Goal: Navigation & Orientation: Find specific page/section

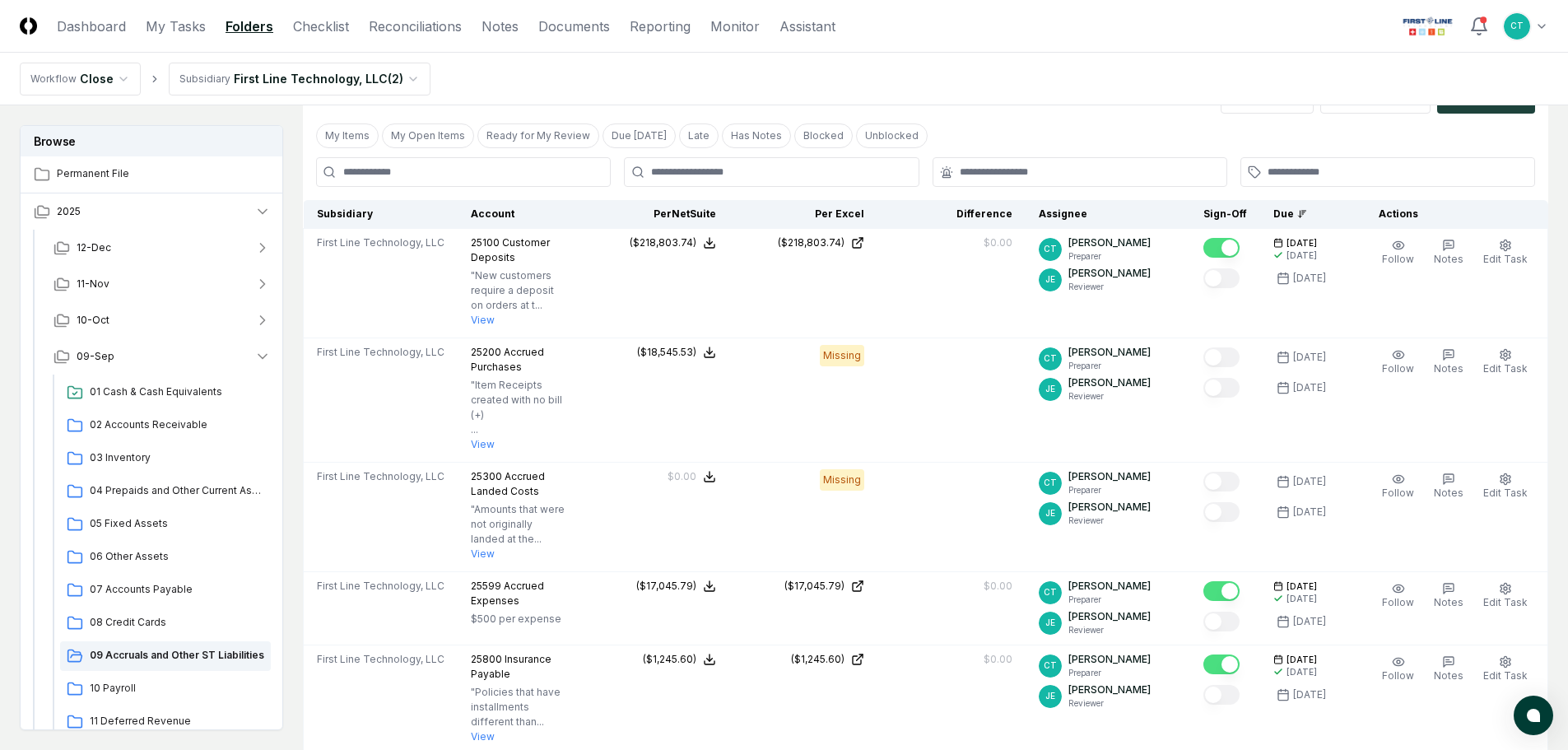
scroll to position [83, 0]
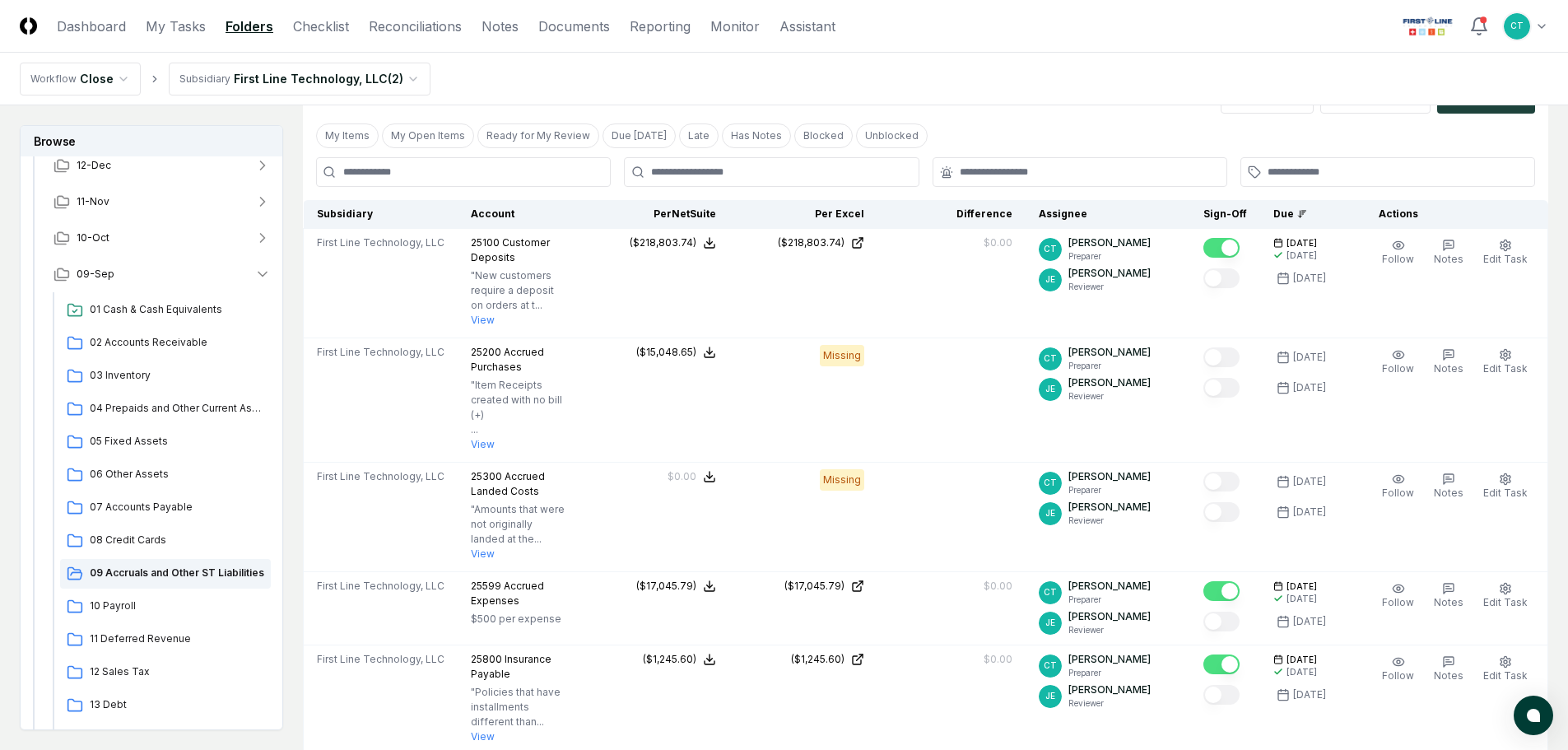
click at [926, 29] on header "CloseCore Dashboard My Tasks Folders Checklist Reconciliations Notes Documents …" at bounding box center [784, 26] width 1568 height 53
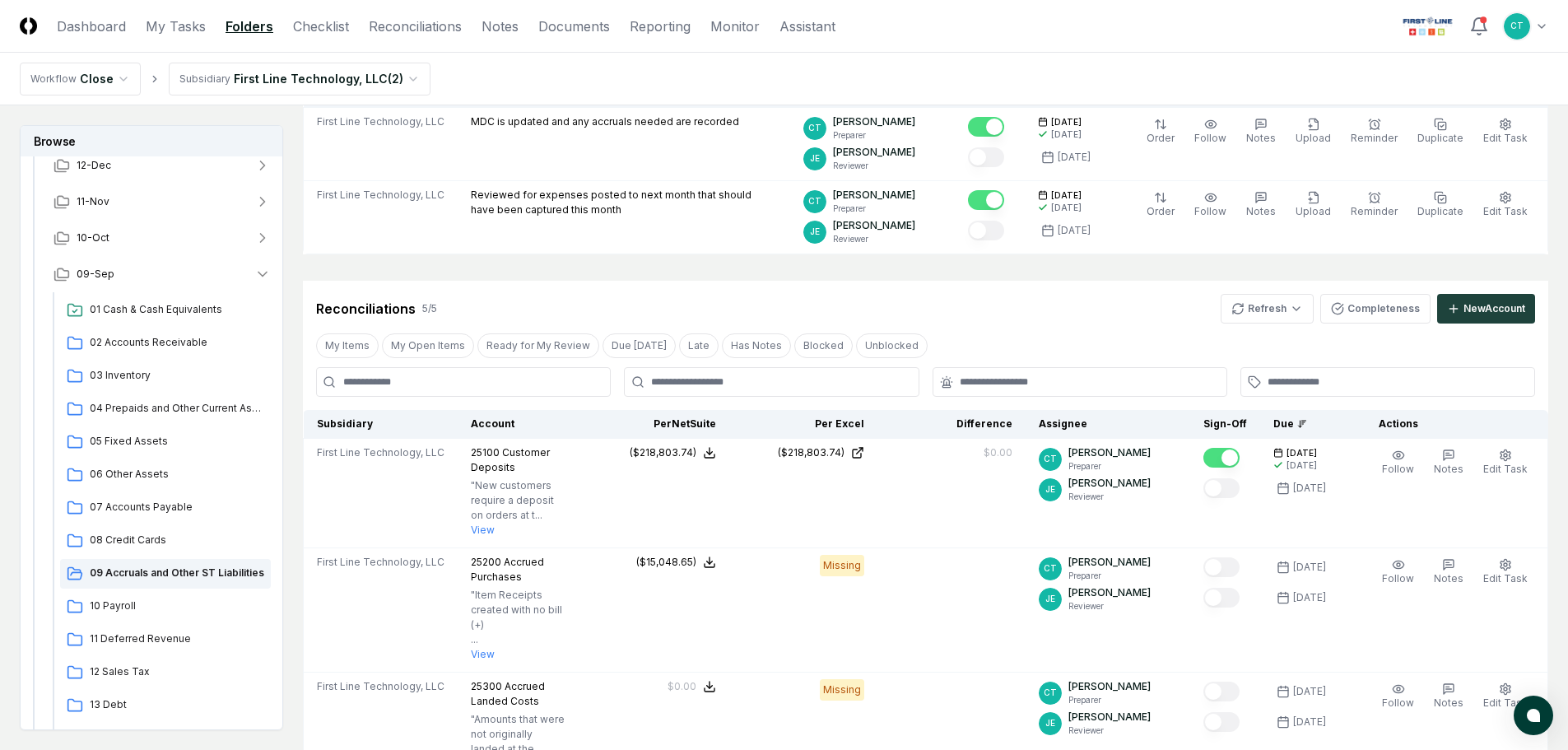
scroll to position [164, 0]
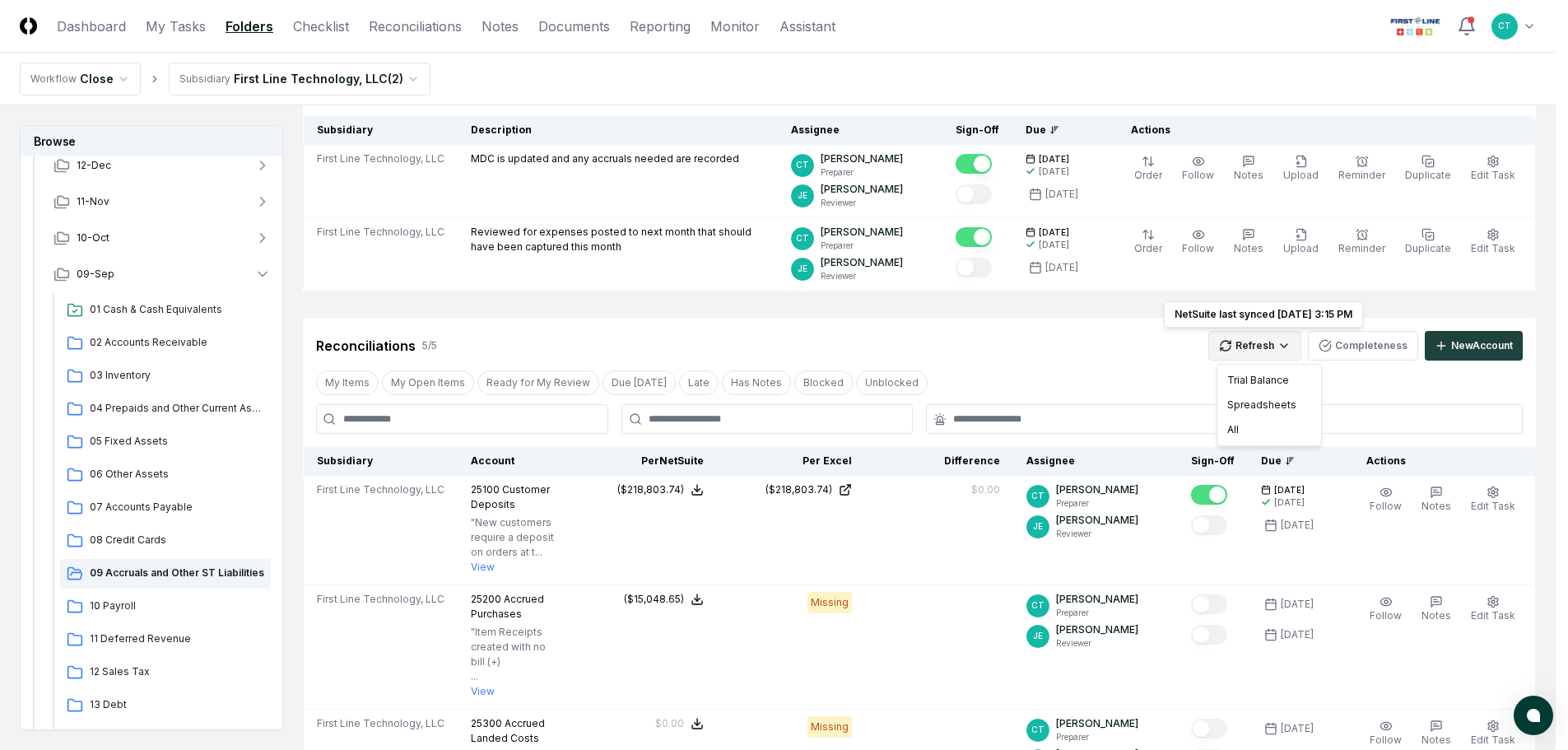
click at [1268, 339] on html "CloseCore Dashboard My Tasks Folders Checklist Reconciliations Notes Documents …" at bounding box center [784, 632] width 1568 height 1593
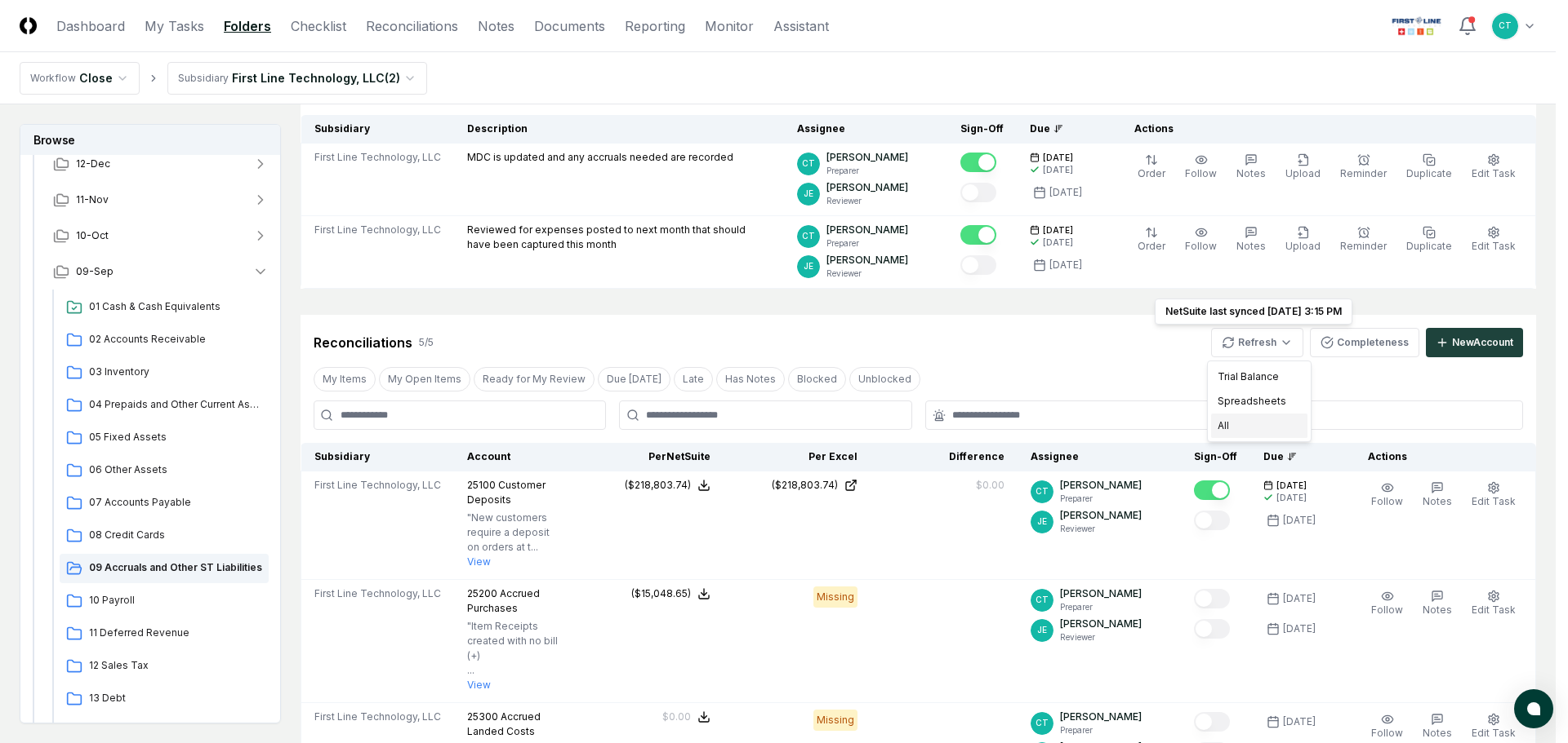
click at [1241, 417] on div "All" at bounding box center [1259, 425] width 96 height 24
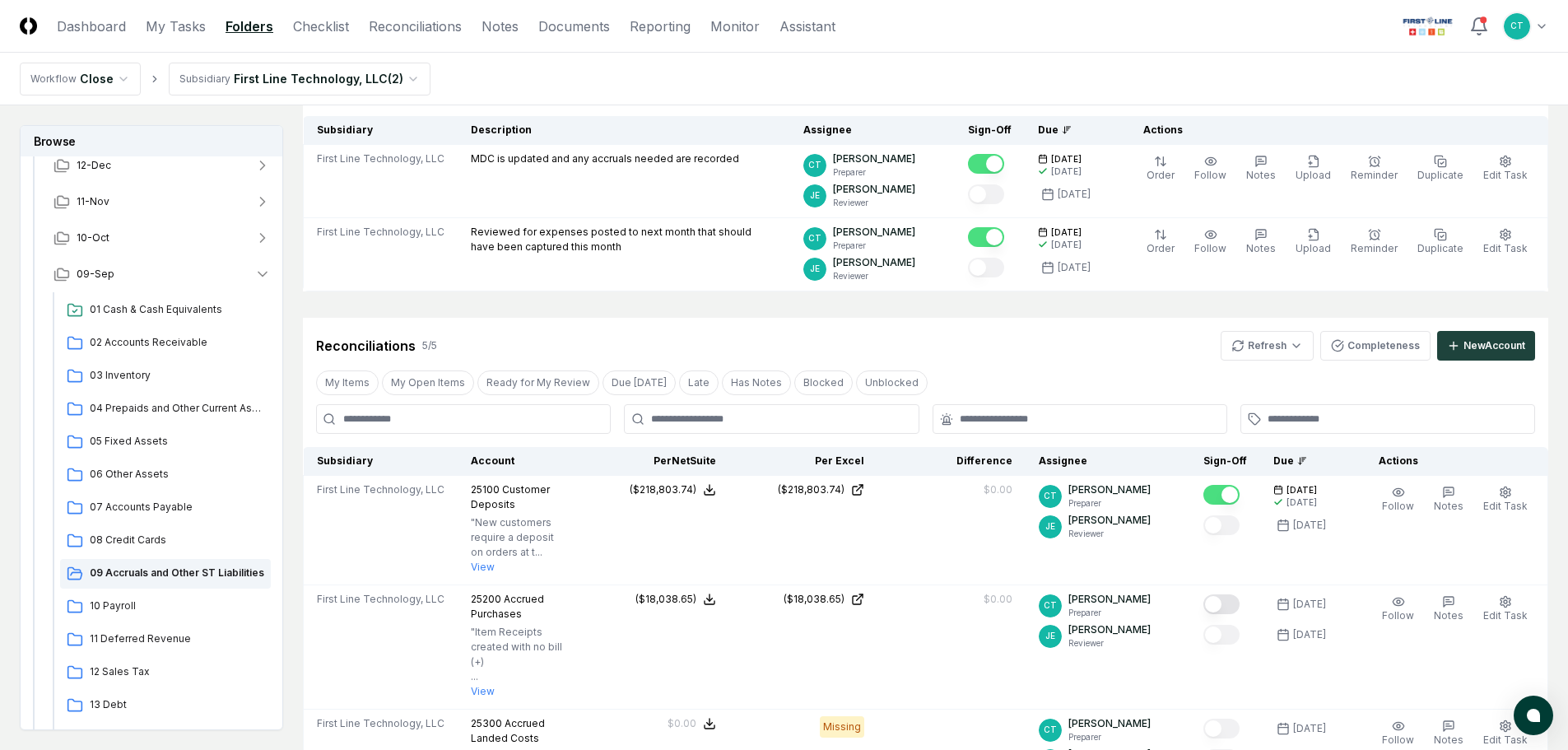
click at [895, 14] on header "CloseCore Dashboard My Tasks Folders Checklist Reconciliations Notes Documents …" at bounding box center [784, 26] width 1568 height 53
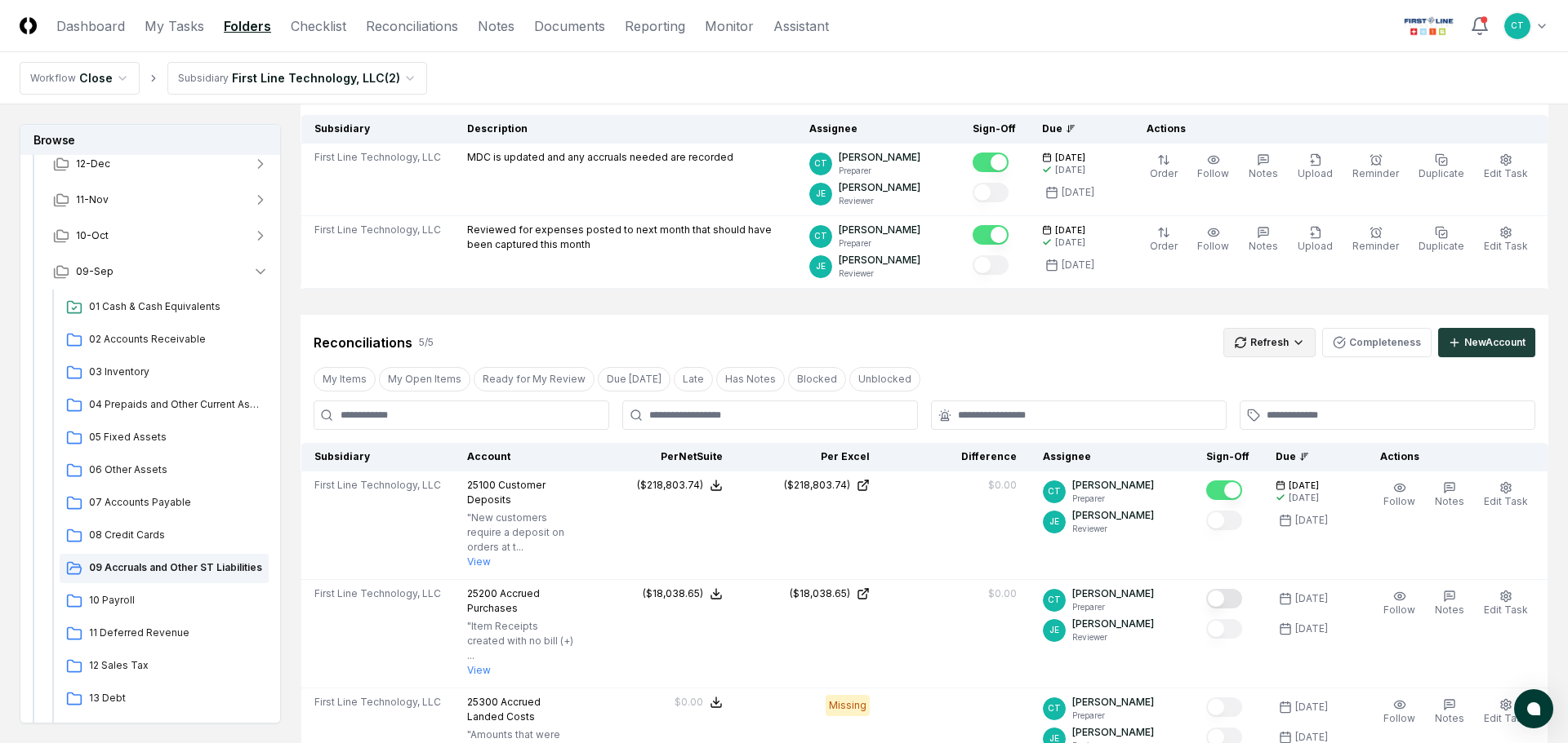
click at [1258, 344] on html "CloseCore Dashboard My Tasks Folders Checklist Reconciliations Notes Documents …" at bounding box center [784, 630] width 1568 height 1586
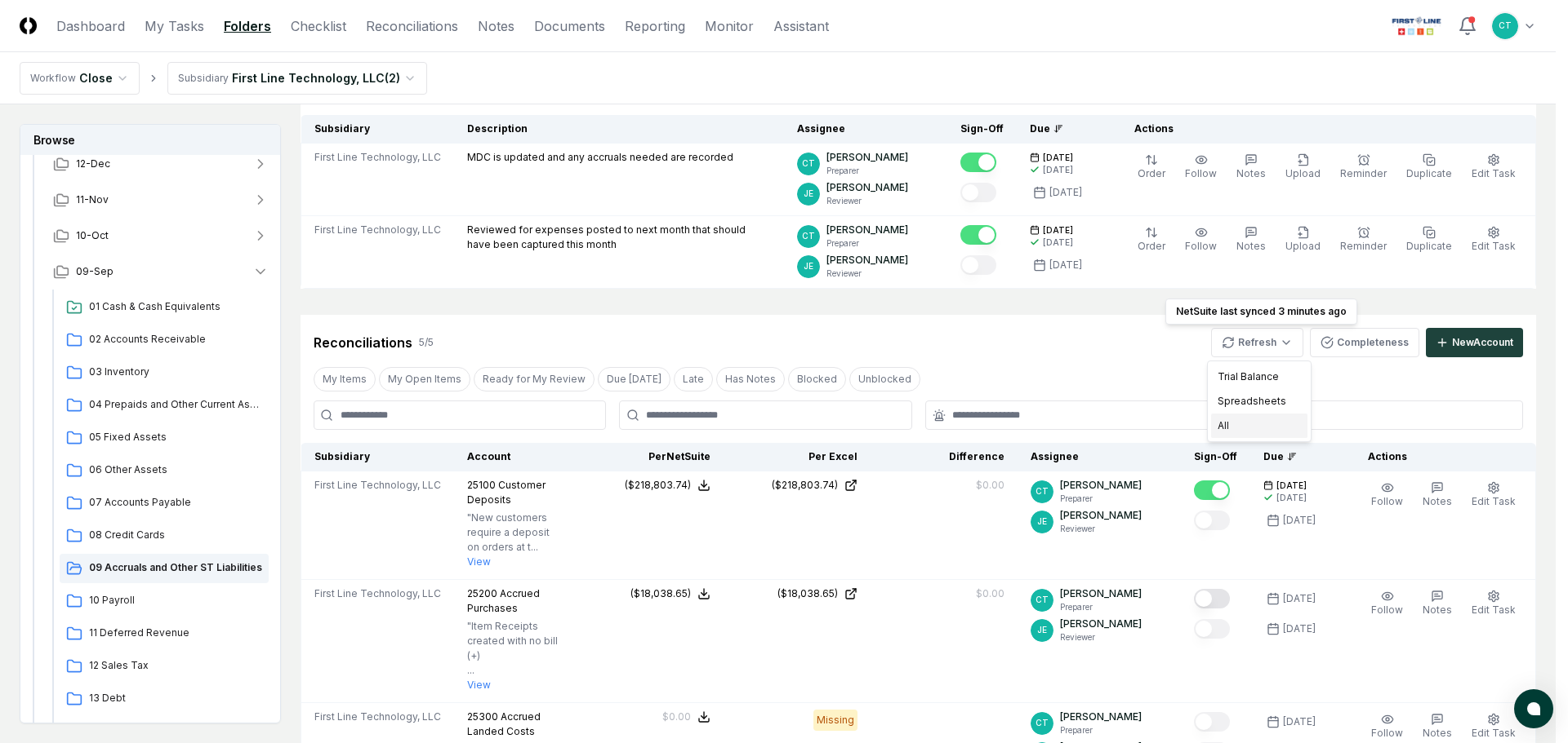
click at [1241, 418] on div "All" at bounding box center [1259, 425] width 96 height 24
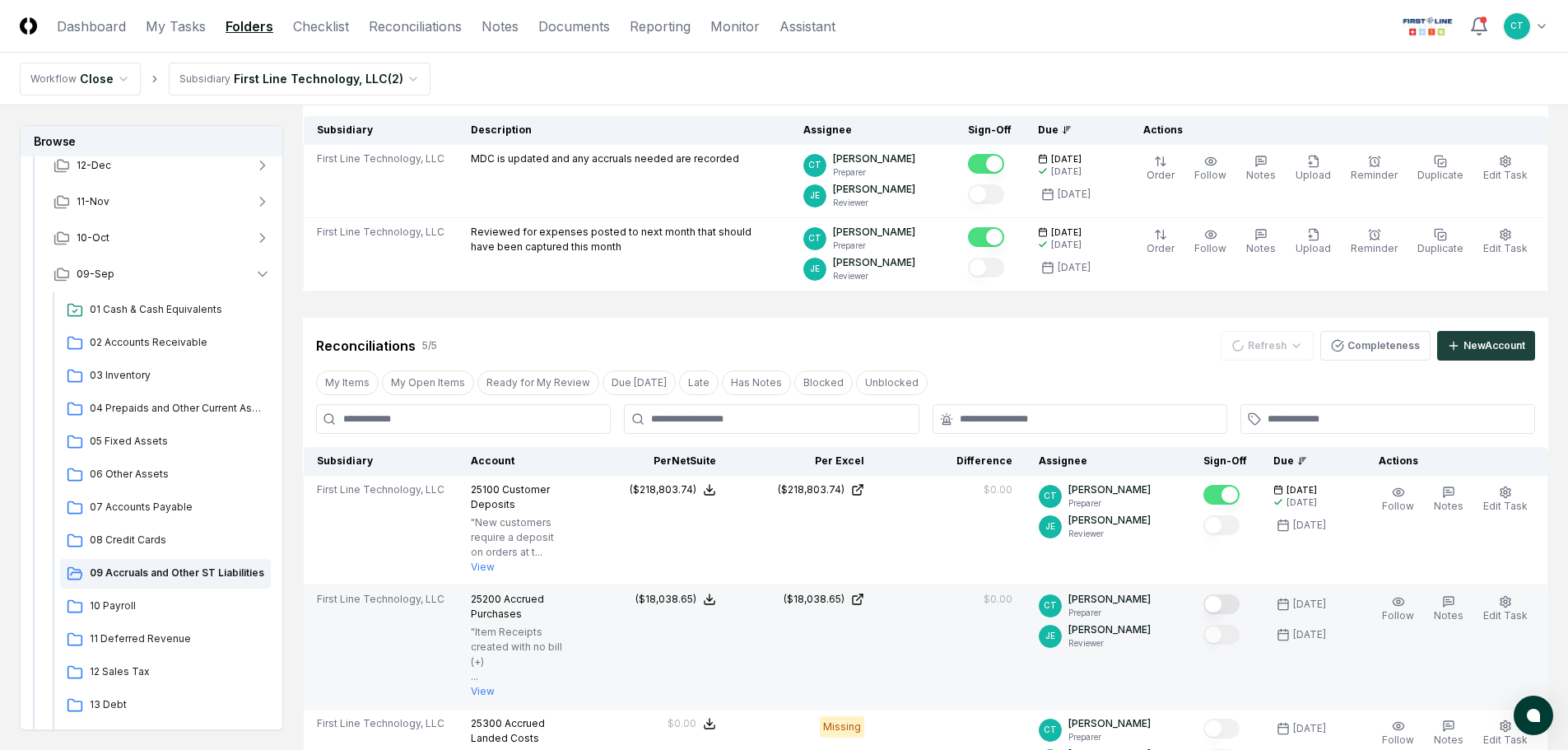
click at [1240, 603] on button "Mark complete" at bounding box center [1221, 604] width 37 height 20
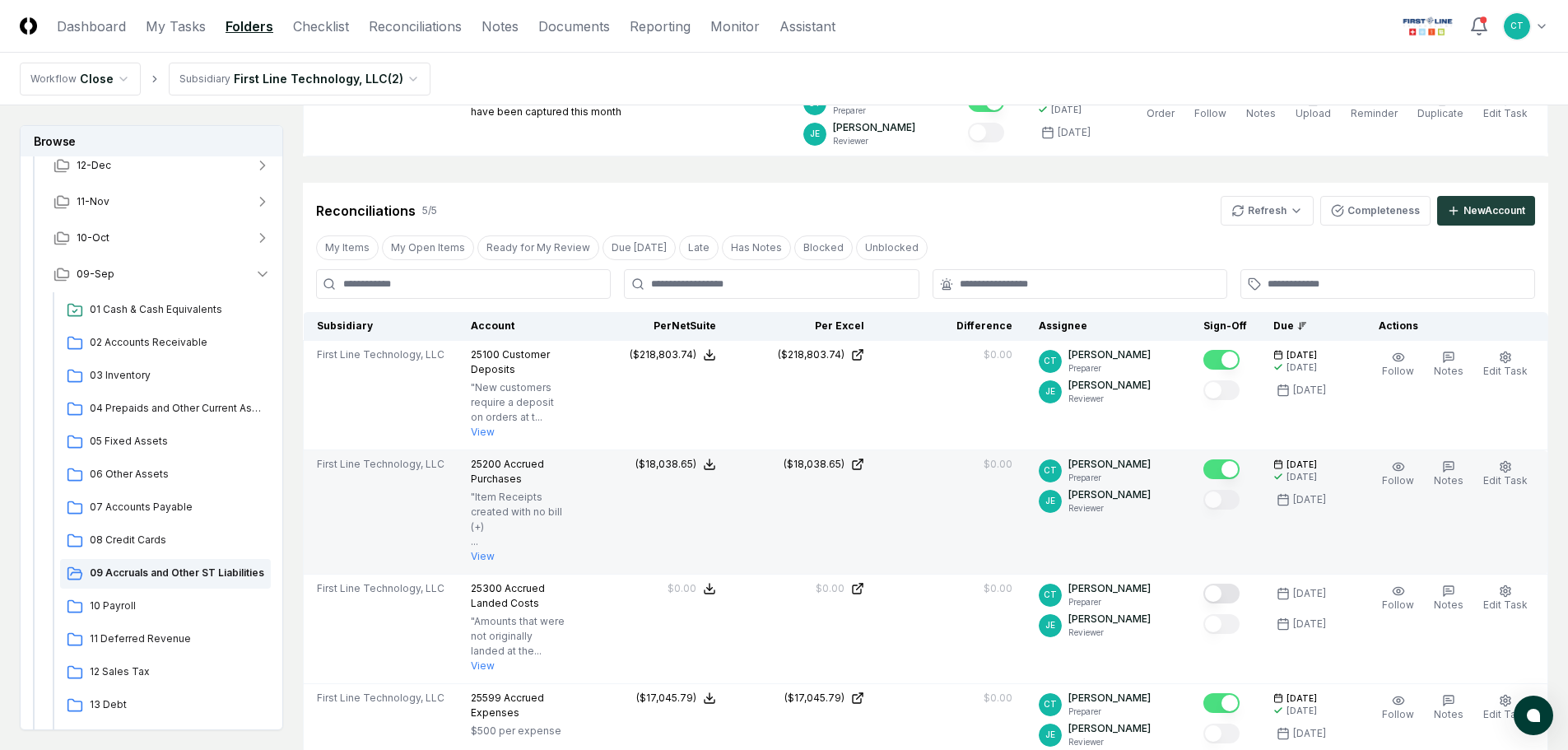
scroll to position [329, 0]
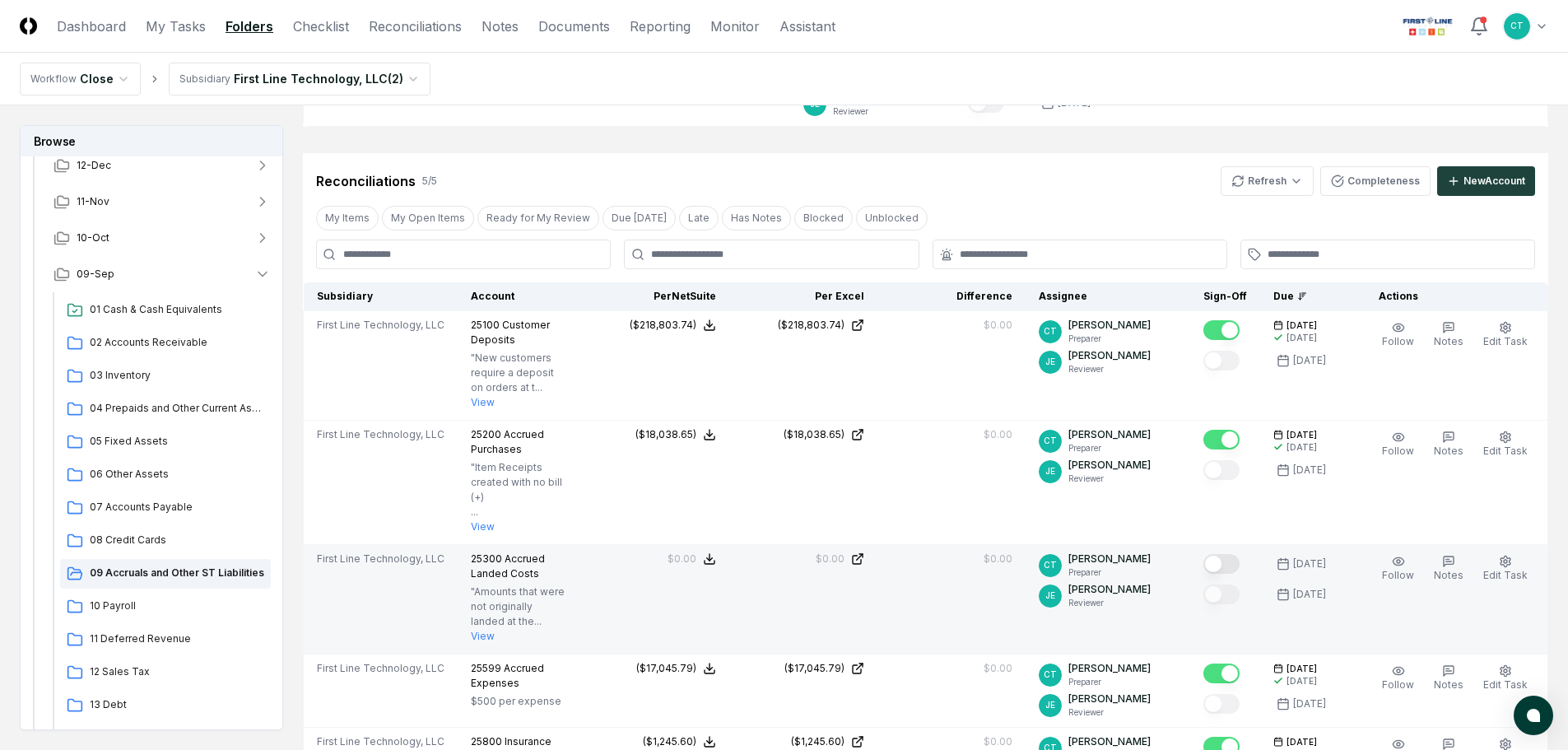
click at [1240, 554] on button "Mark complete" at bounding box center [1221, 564] width 37 height 20
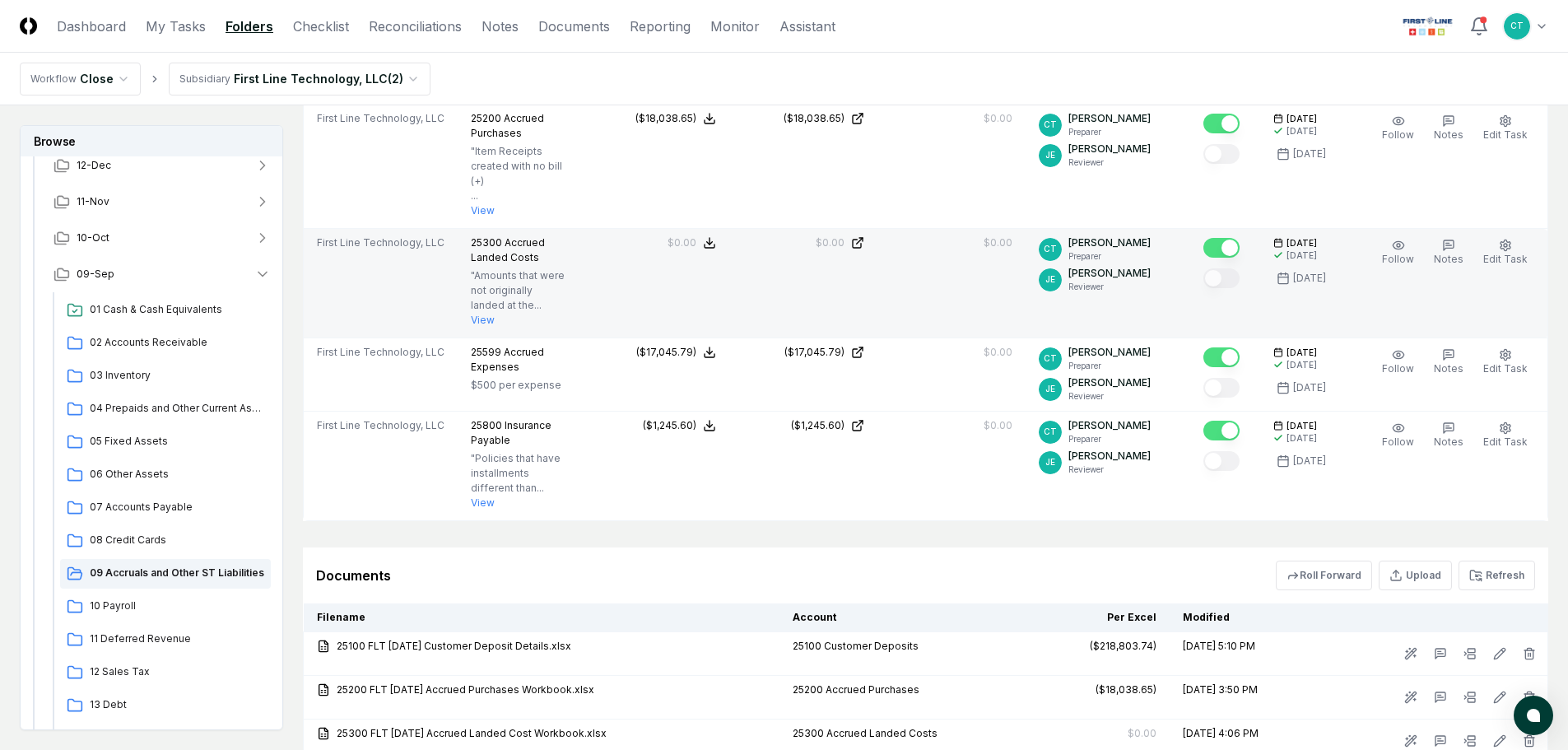
scroll to position [741, 0]
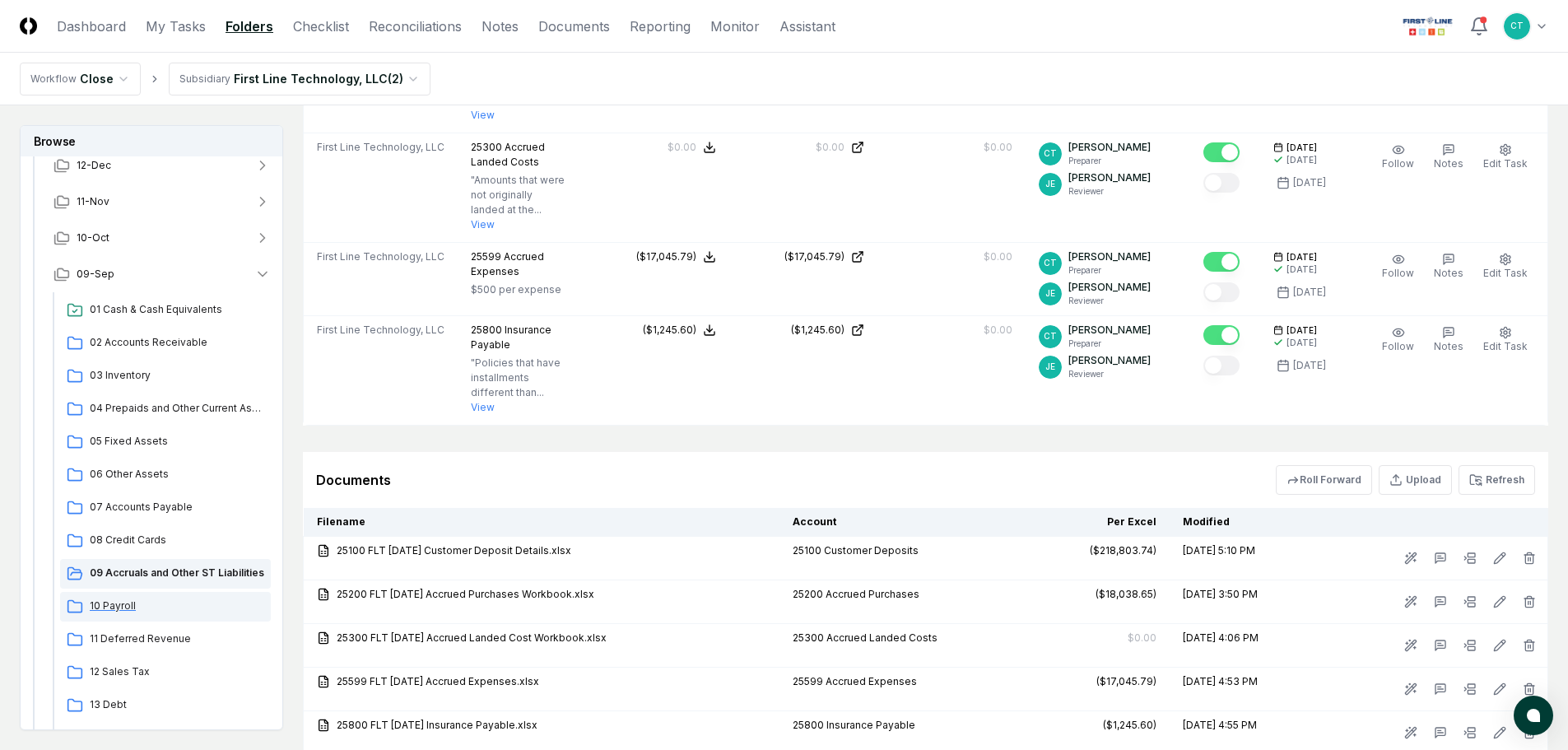
click at [117, 599] on span "10 Payroll" at bounding box center [176, 605] width 174 height 14
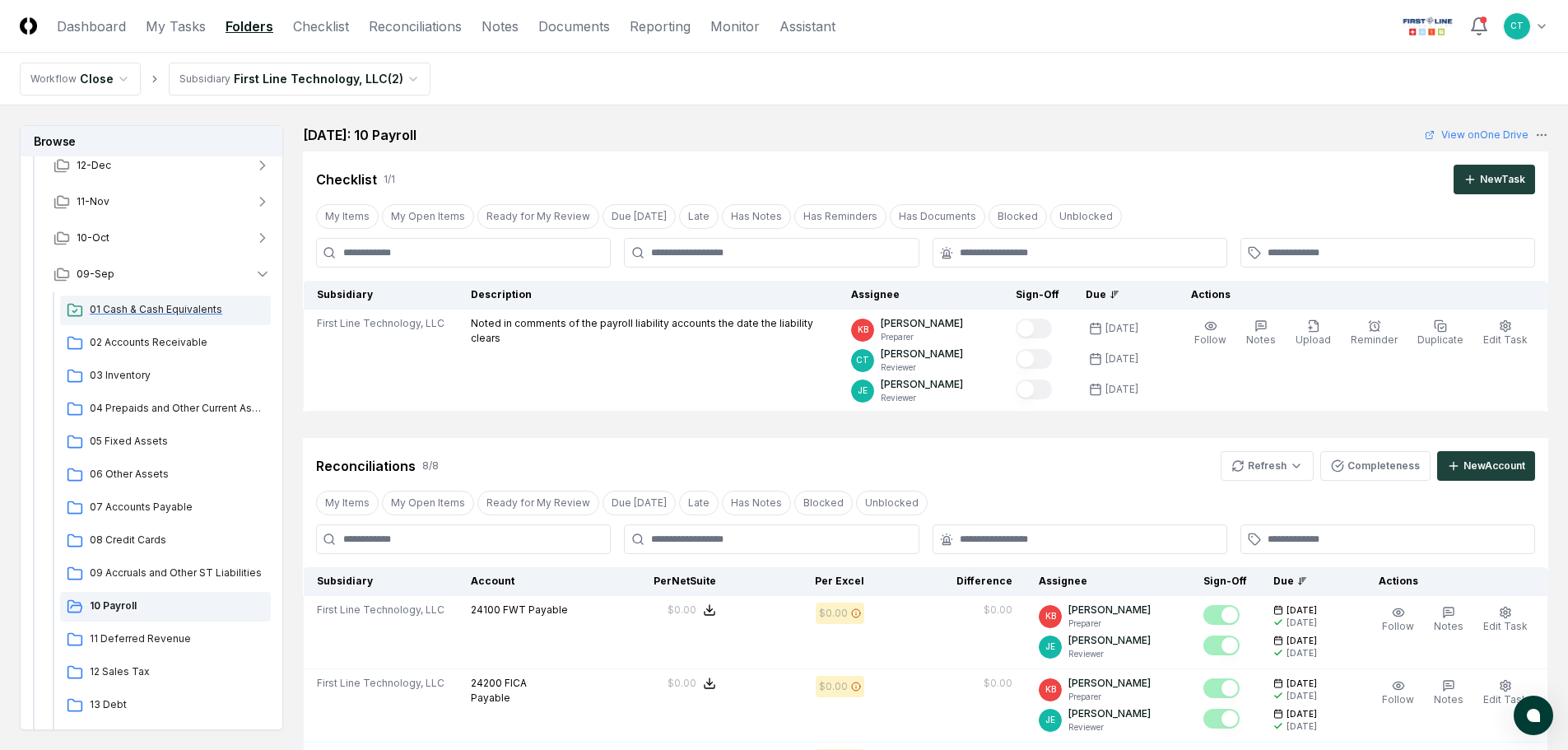
click at [169, 312] on span "01 Cash & Cash Equivalents" at bounding box center [176, 309] width 174 height 14
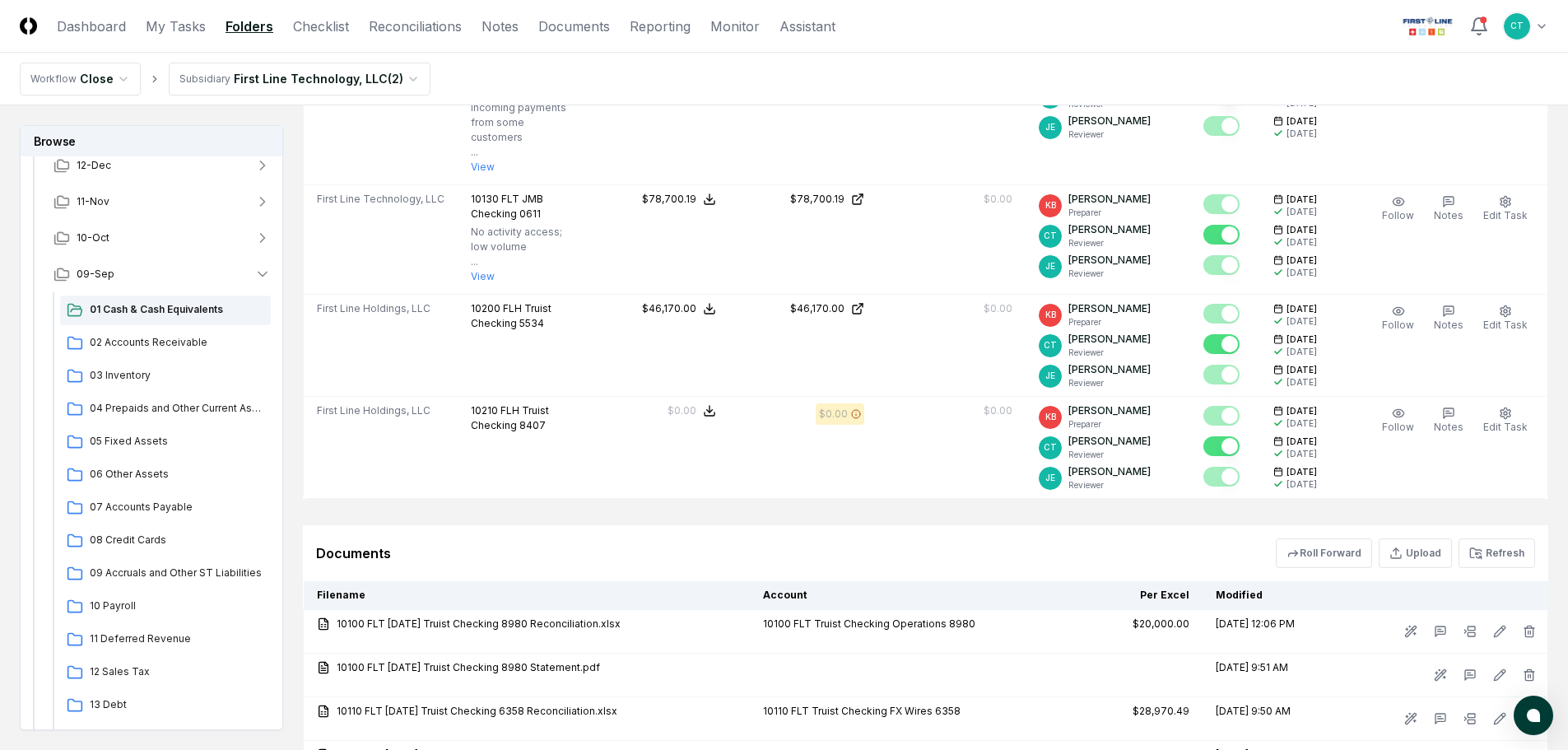
scroll to position [741, 0]
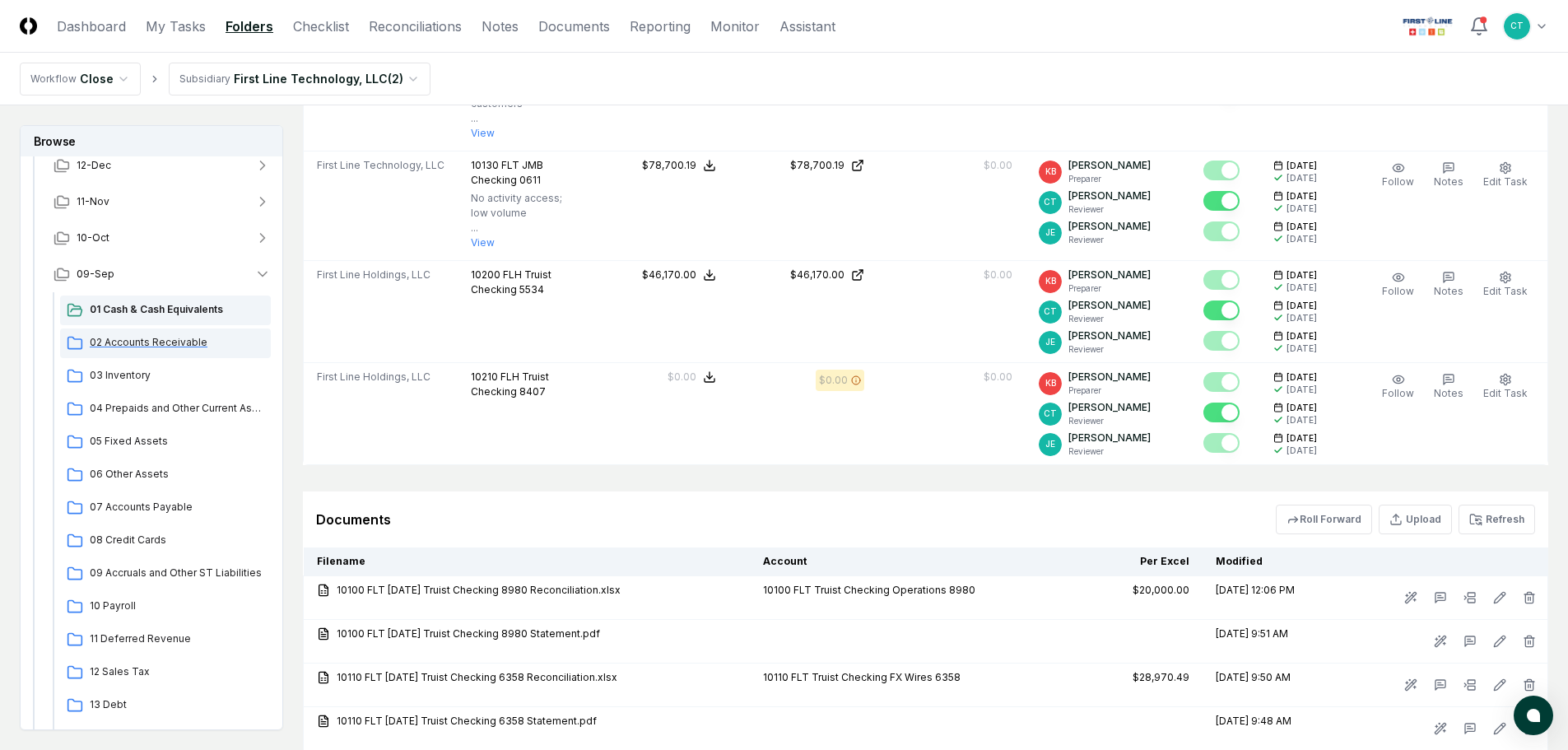
click at [140, 341] on span "02 Accounts Receivable" at bounding box center [176, 342] width 174 height 14
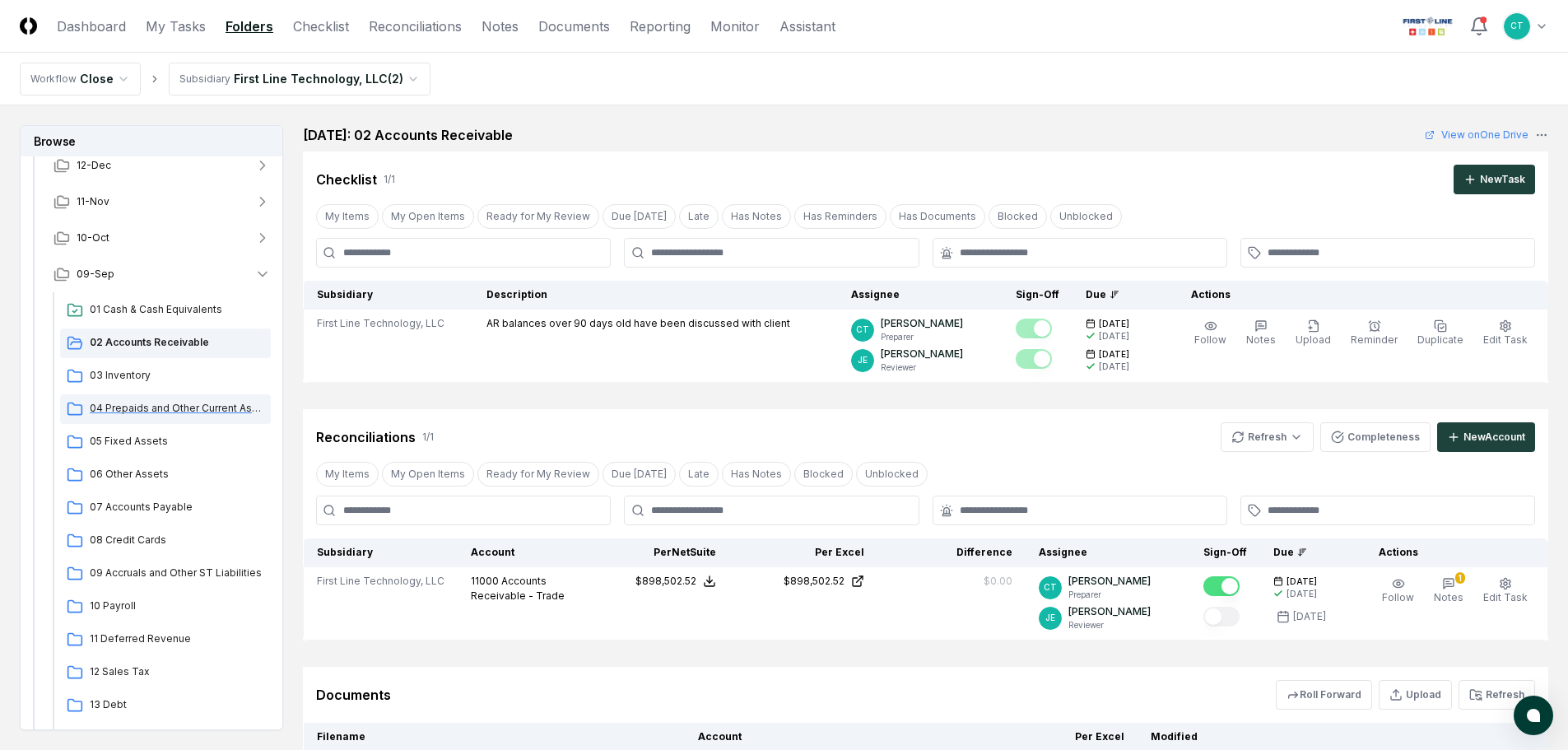
click at [139, 399] on div "04 Prepaids and Other Current Assets" at bounding box center [166, 409] width 211 height 30
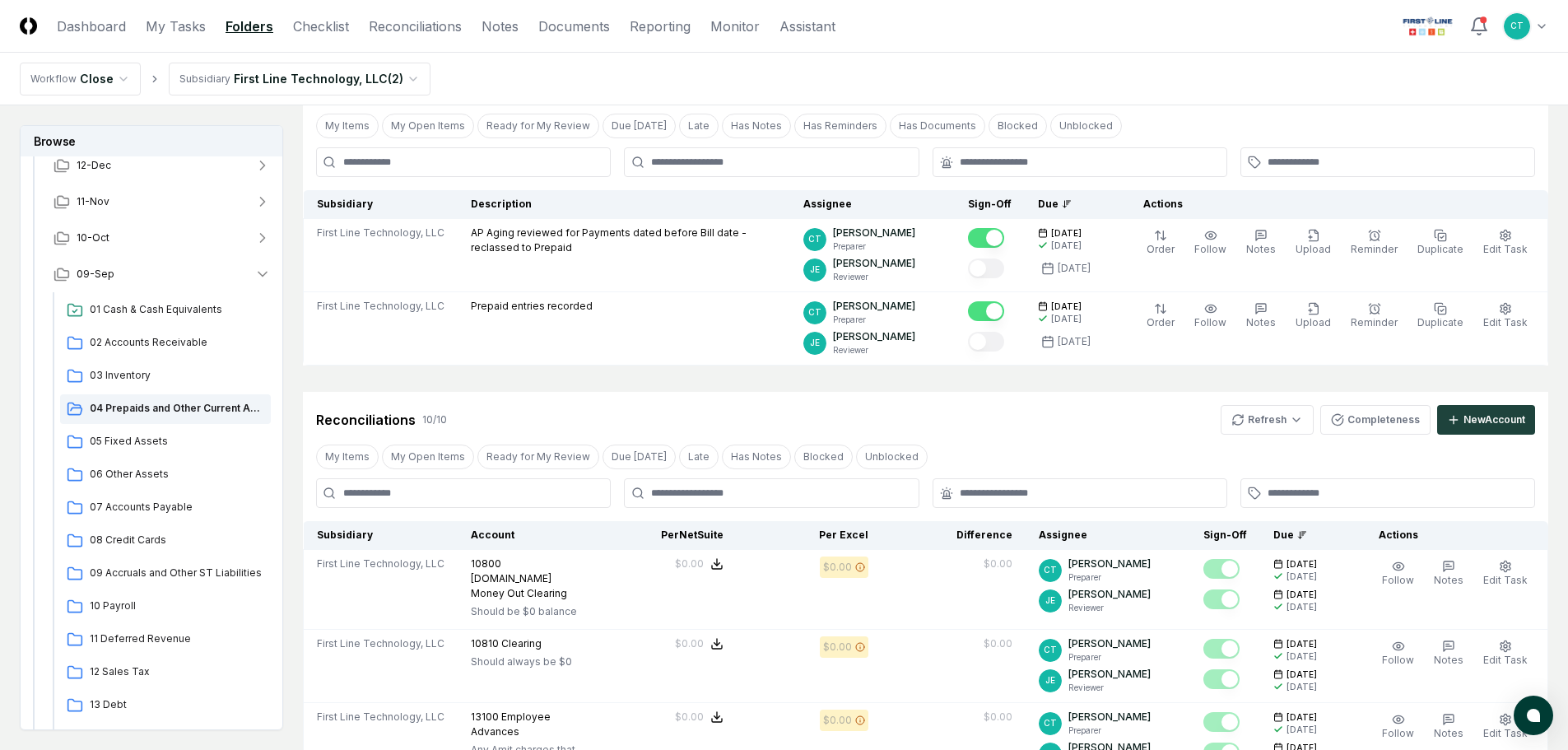
scroll to position [164, 0]
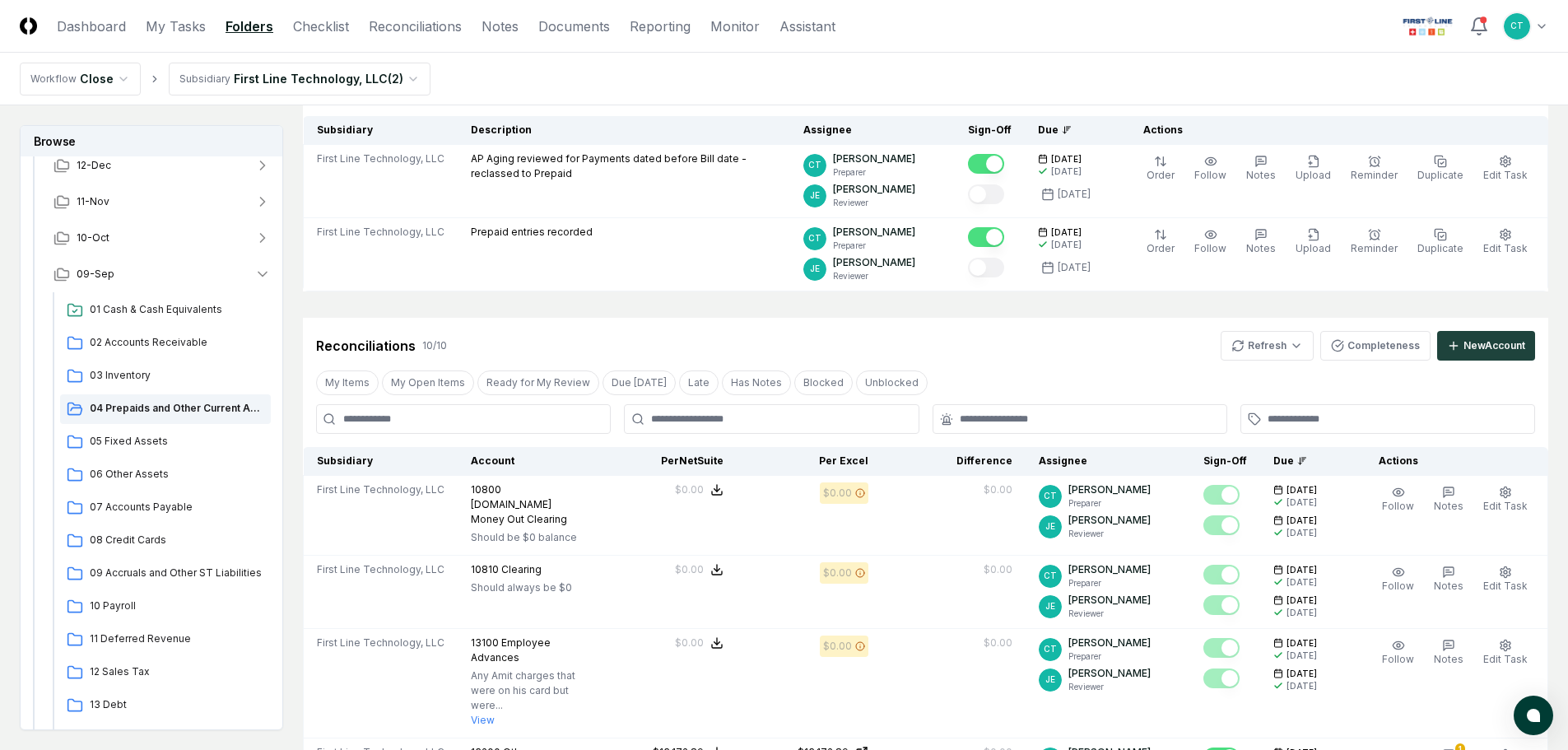
click at [1098, 26] on header "CloseCore Dashboard My Tasks Folders Checklist Reconciliations Notes Documents …" at bounding box center [784, 26] width 1568 height 53
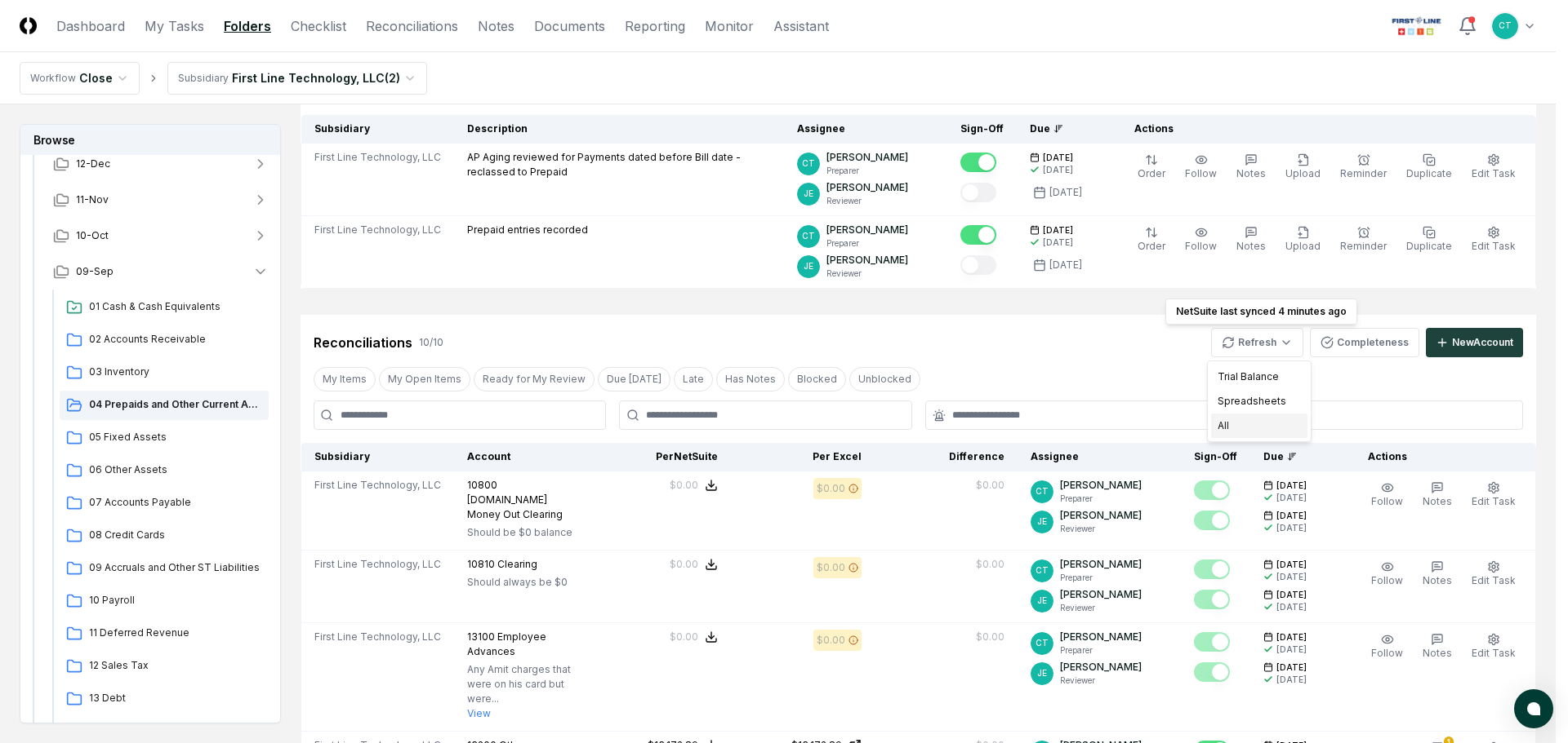
click at [1230, 421] on div "All" at bounding box center [1259, 425] width 96 height 24
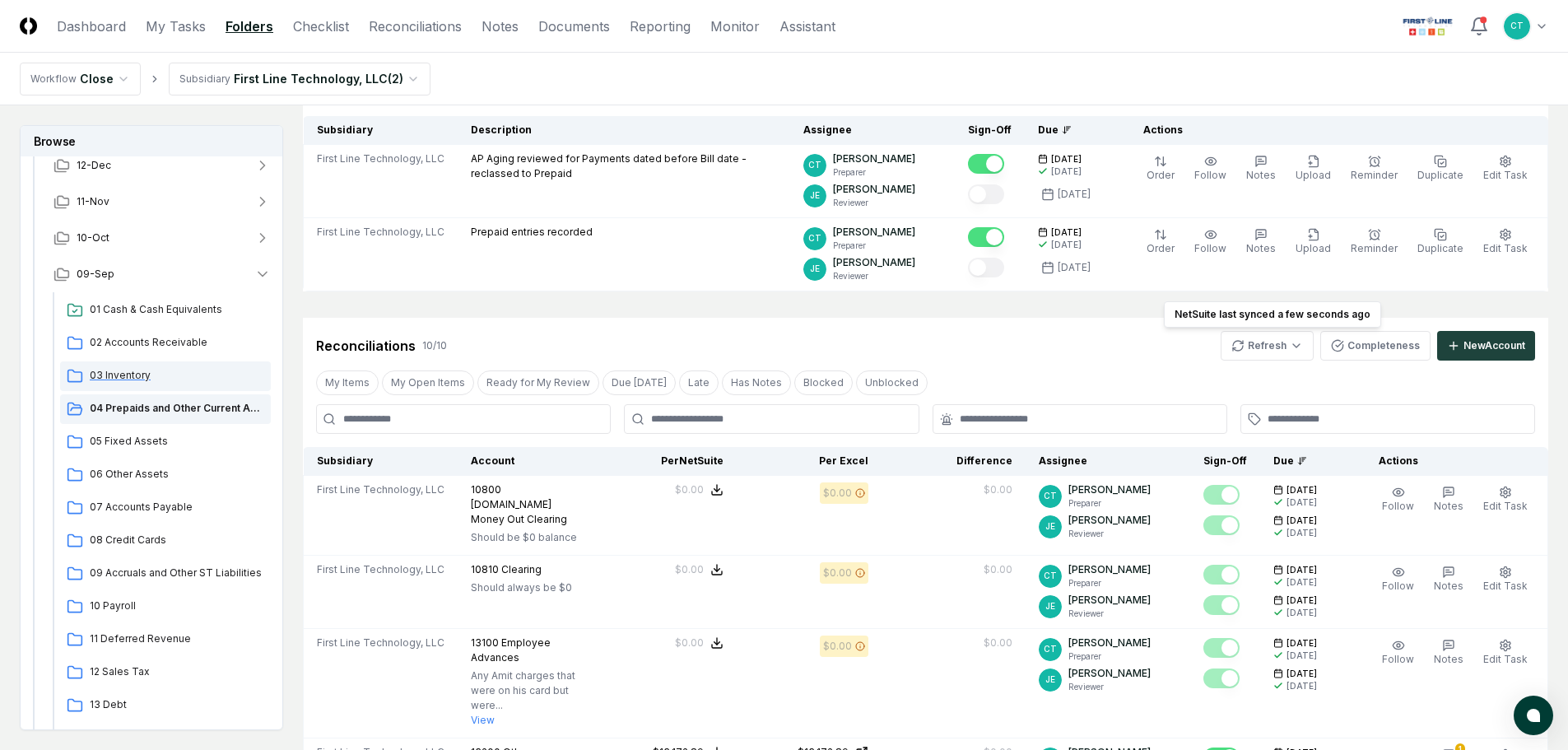
click at [134, 375] on span "03 Inventory" at bounding box center [176, 375] width 174 height 14
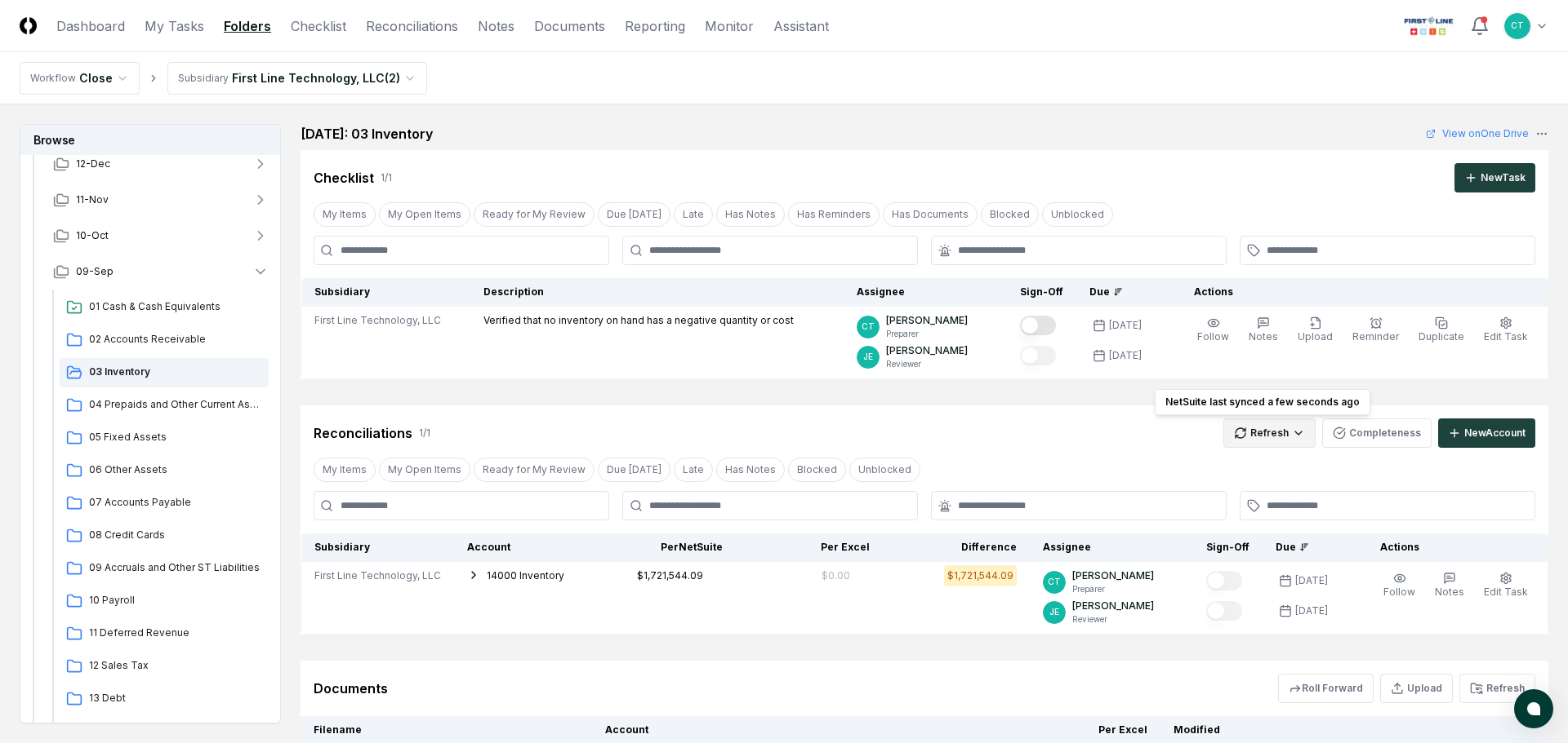
click at [1276, 439] on html "CloseCore Dashboard My Tasks Folders Checklist Reconciliations Notes Documents …" at bounding box center [784, 457] width 1568 height 915
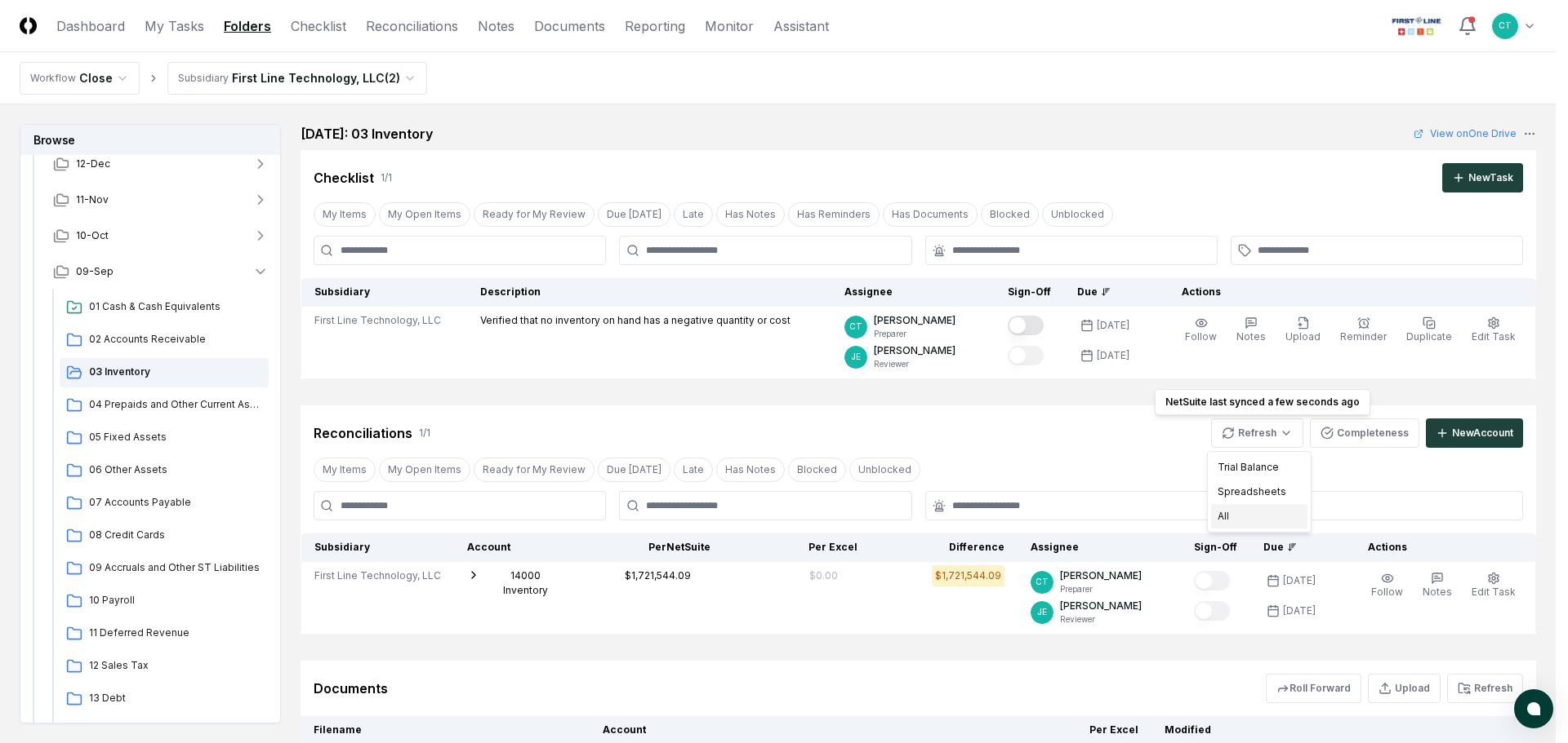
click at [1232, 514] on div "All" at bounding box center [1259, 516] width 96 height 24
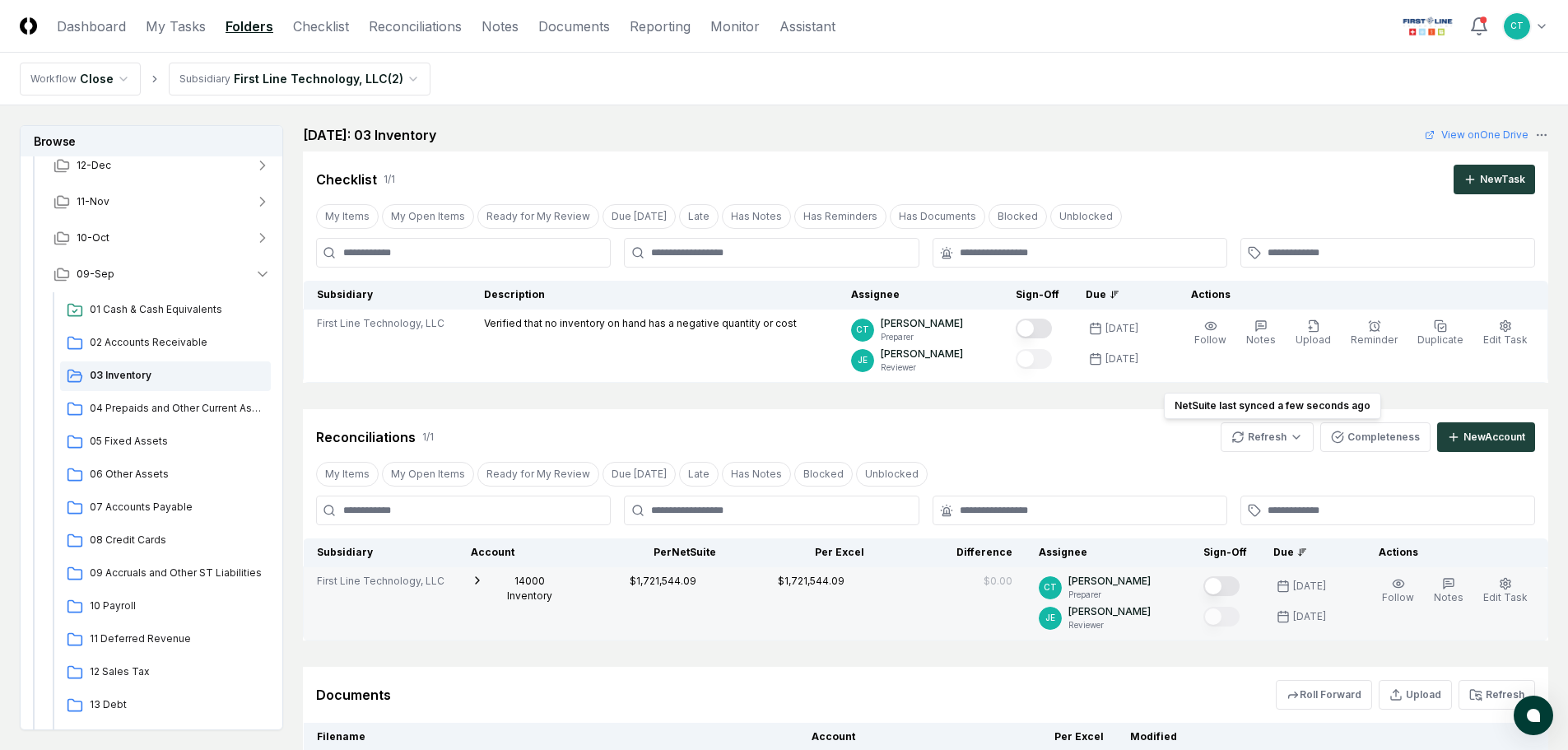
click at [1236, 583] on button "Mark complete" at bounding box center [1221, 586] width 37 height 20
click at [173, 338] on span "02 Accounts Receivable" at bounding box center [176, 342] width 174 height 14
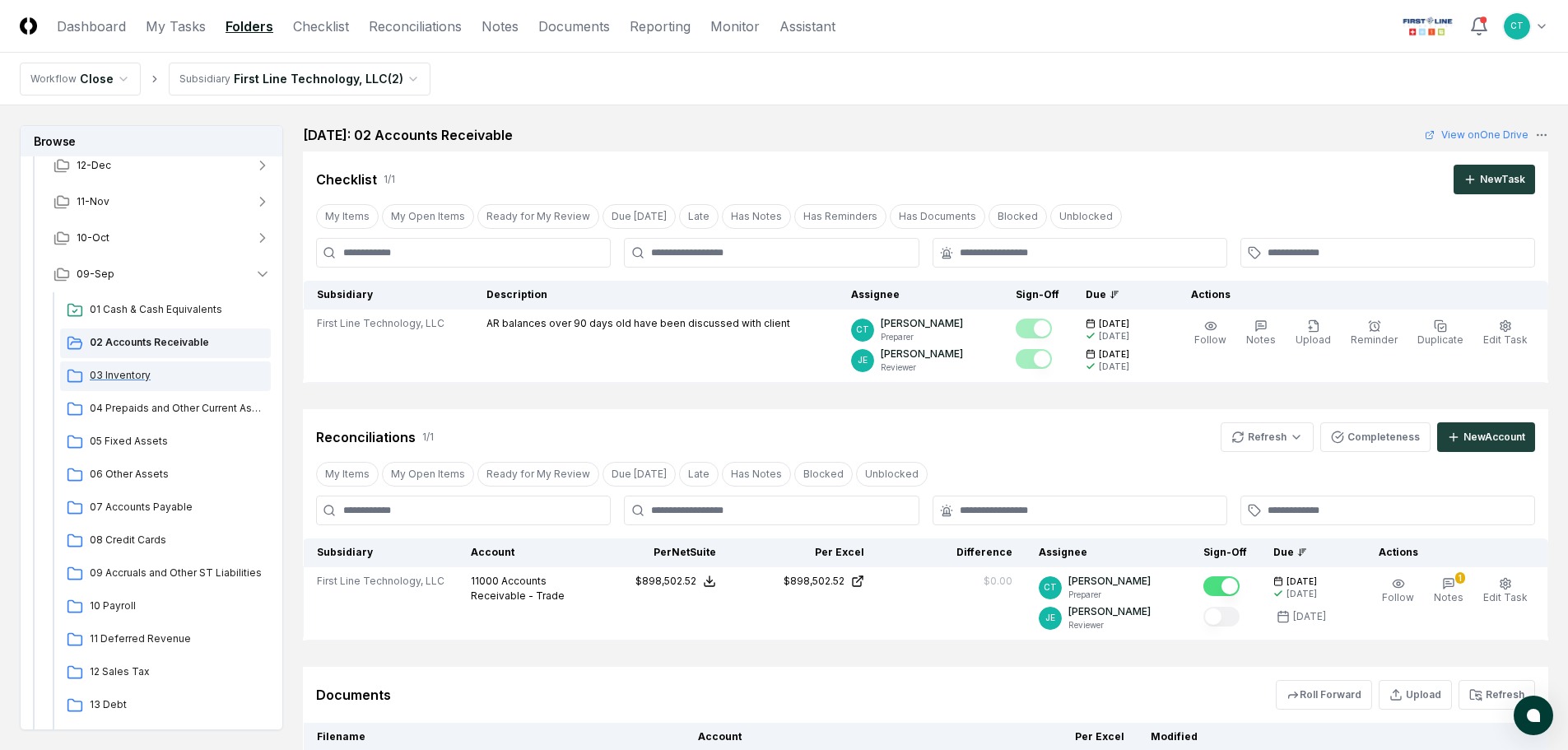
click at [151, 375] on span "03 Inventory" at bounding box center [176, 375] width 174 height 14
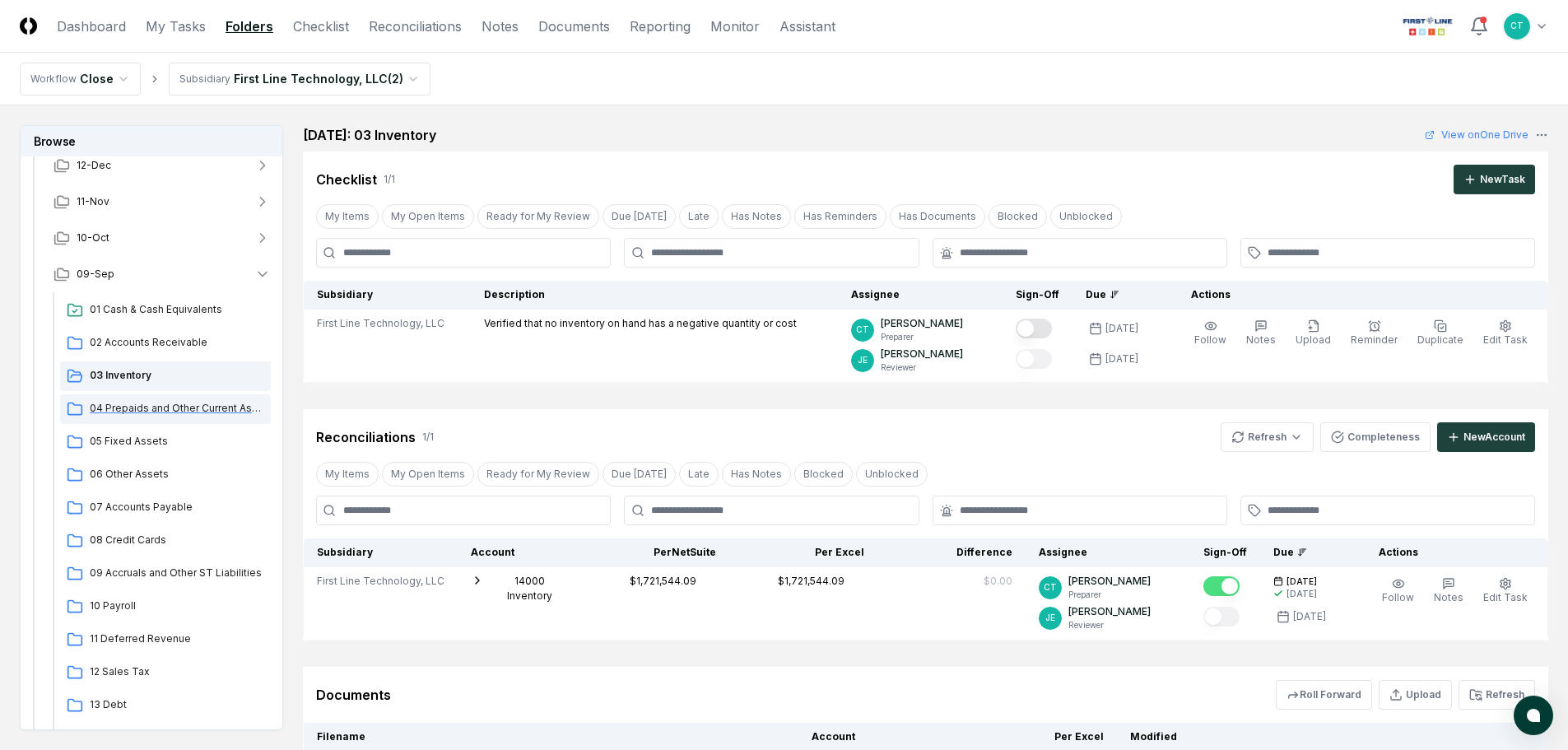
click at [157, 408] on span "04 Prepaids and Other Current Assets" at bounding box center [176, 408] width 174 height 14
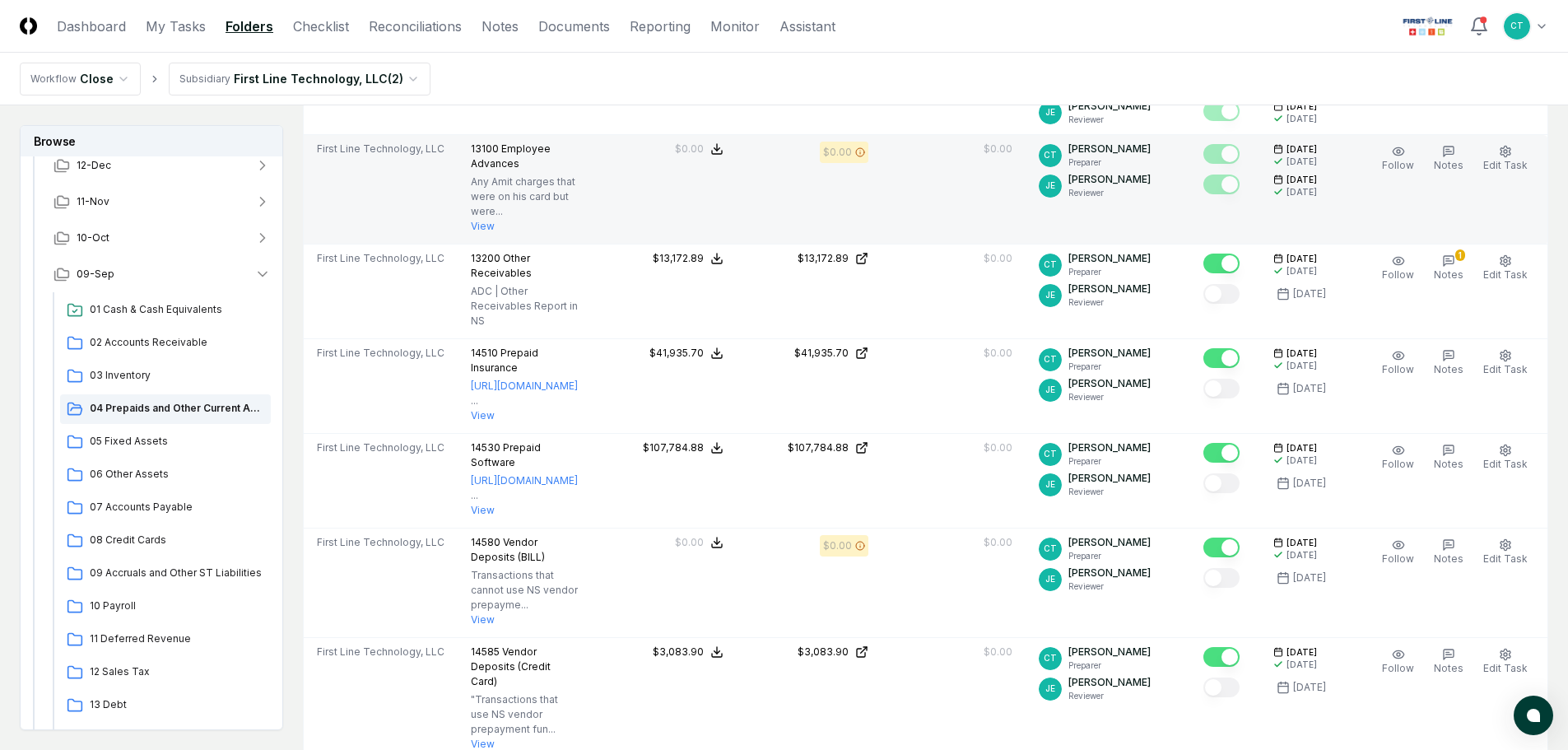
scroll to position [741, 0]
